Goal: Information Seeking & Learning: Learn about a topic

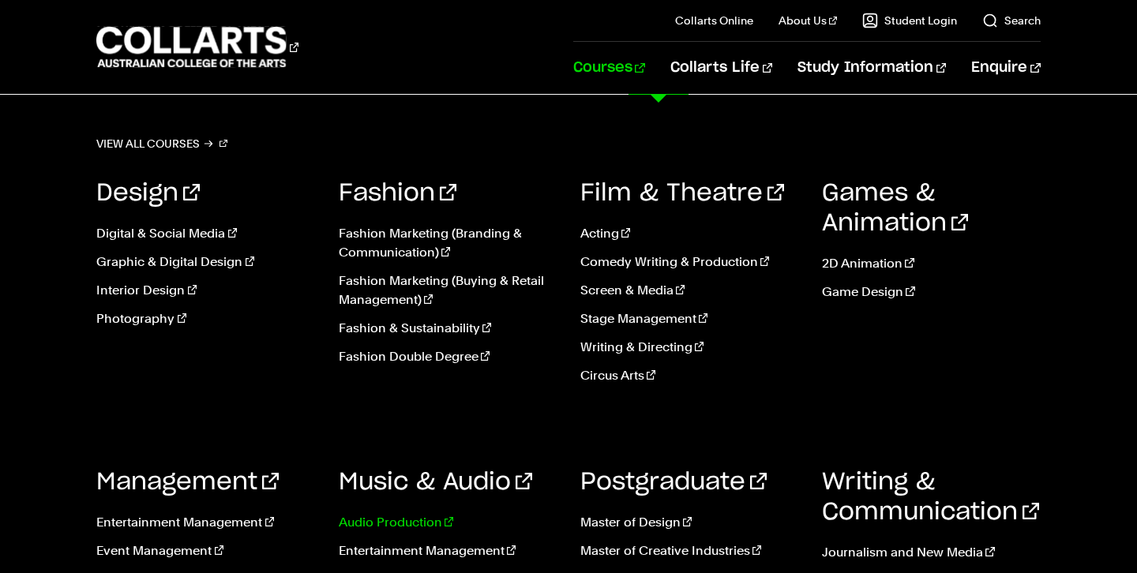
scroll to position [292, 0]
click at [366, 478] on link "Music & Audio" at bounding box center [435, 482] width 193 height 24
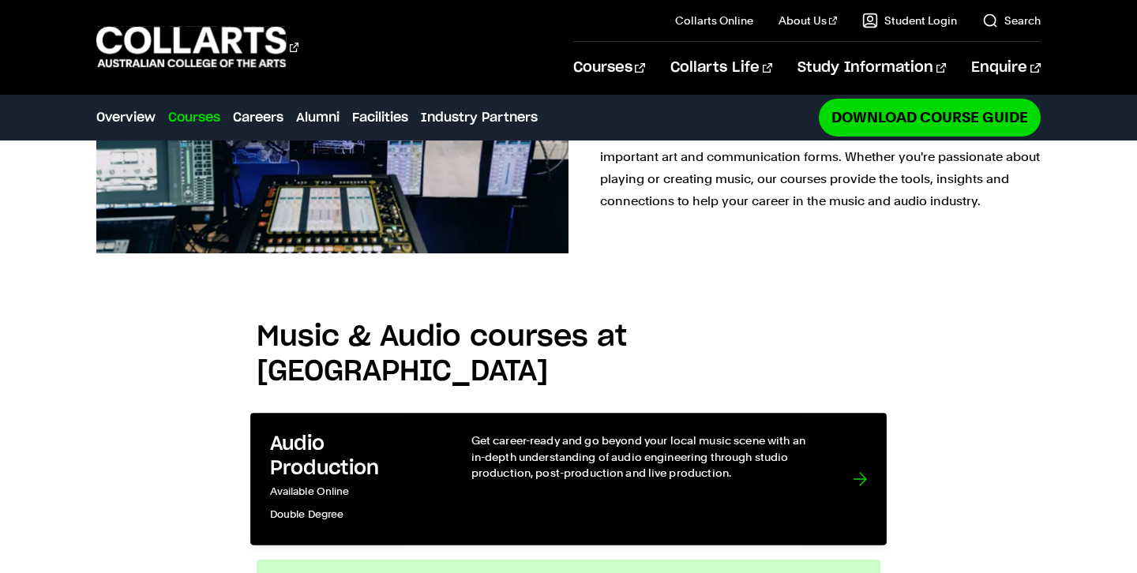
scroll to position [1020, 0]
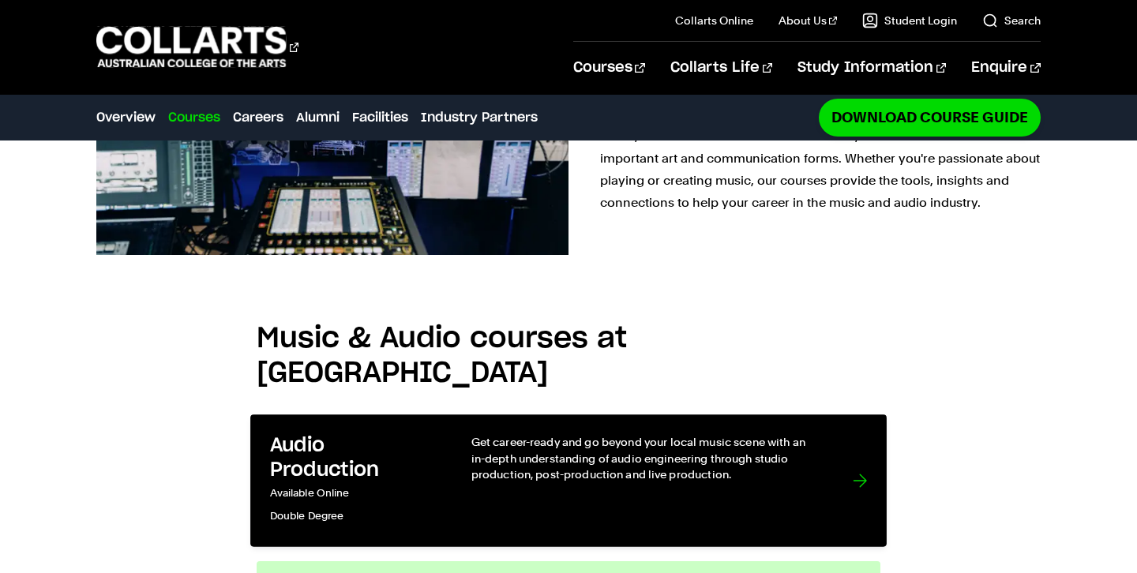
click at [361, 434] on h3 "Audio Production" at bounding box center [354, 458] width 169 height 48
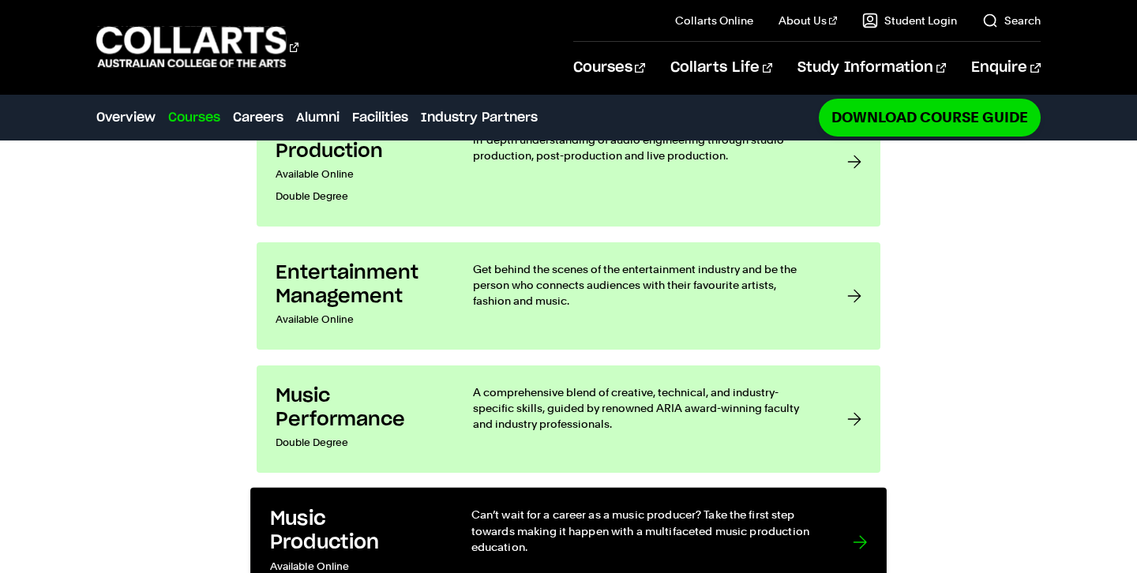
scroll to position [1339, 0]
click at [454, 487] on link "Music Production Available Online Can’t wait for a career as a music producer? …" at bounding box center [568, 542] width 636 height 110
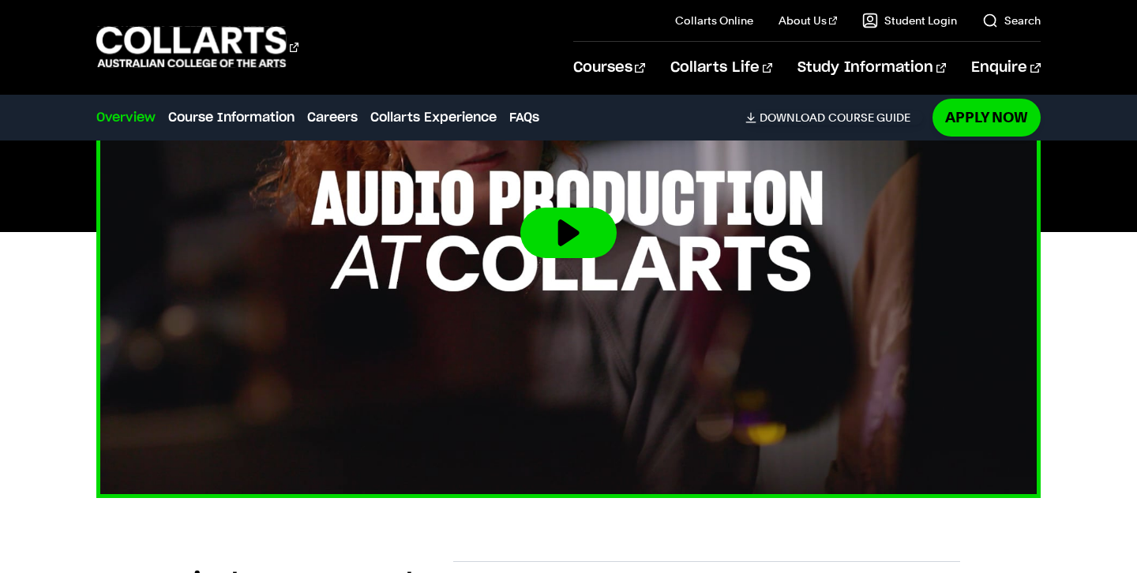
scroll to position [687, 0]
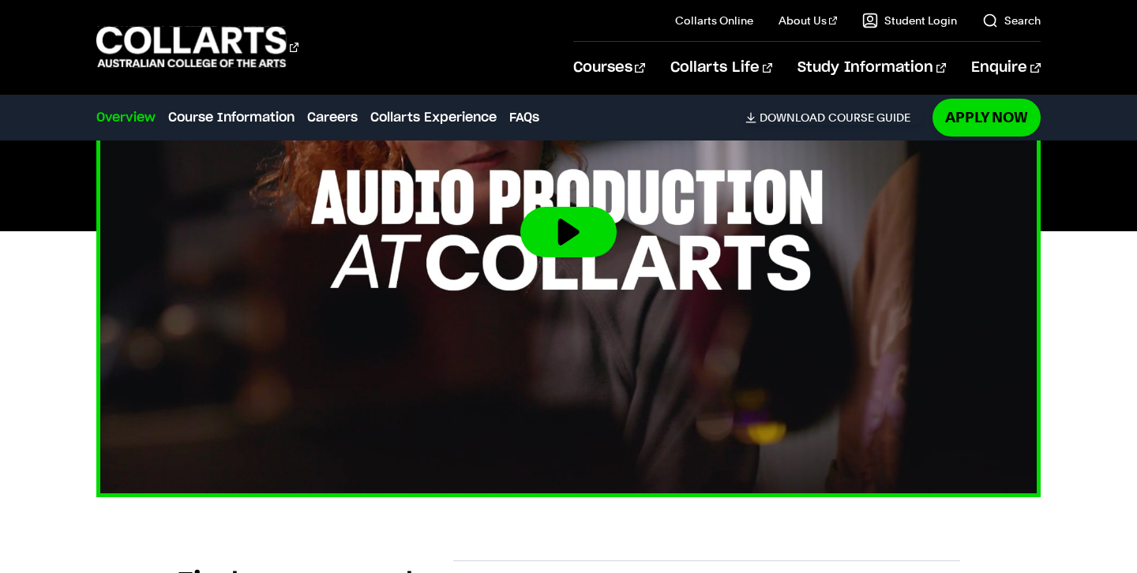
click at [549, 238] on button at bounding box center [568, 232] width 96 height 51
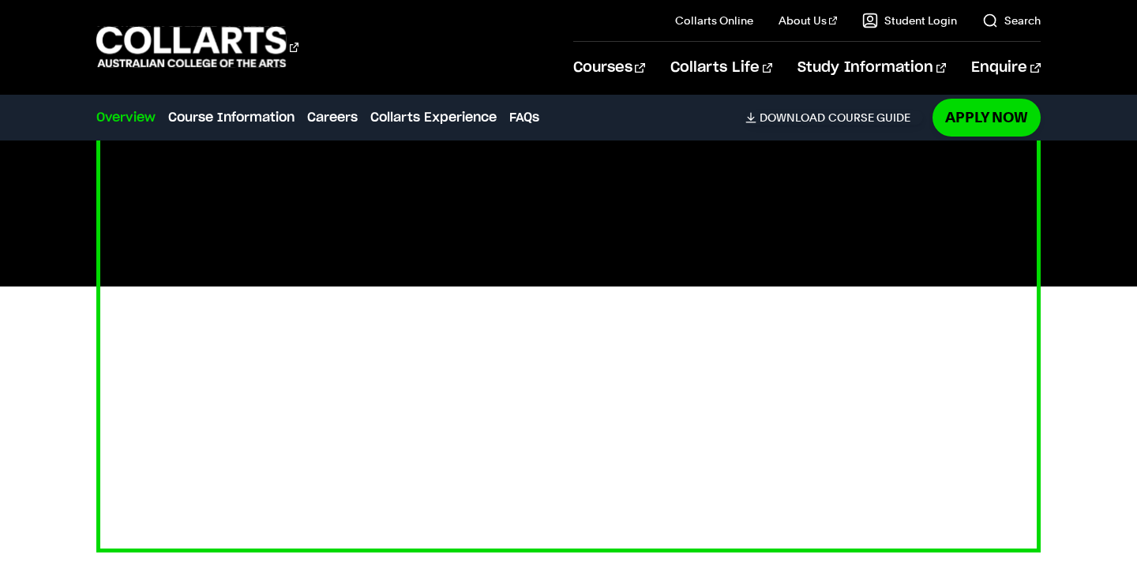
scroll to position [634, 0]
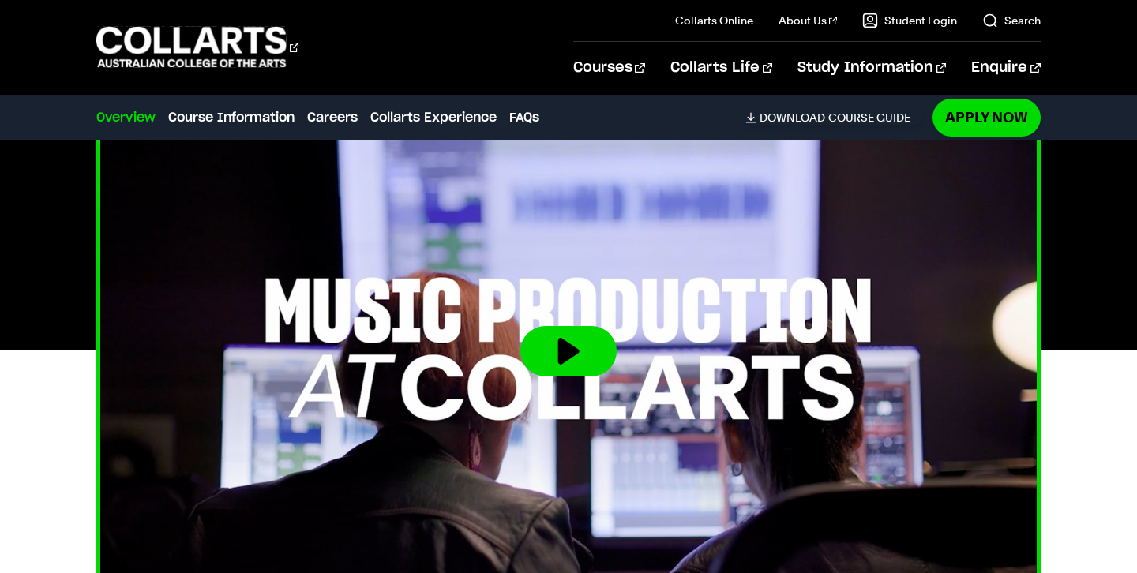
scroll to position [558, 0]
